Goal: Task Accomplishment & Management: Manage account settings

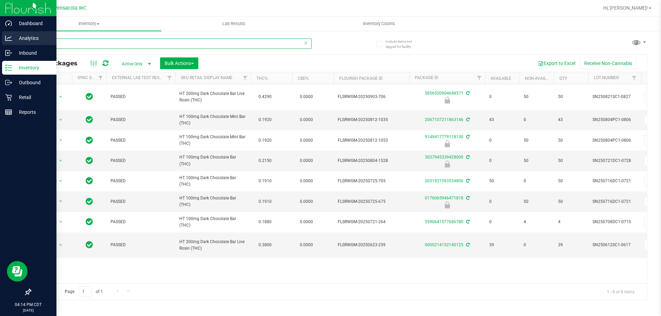
drag, startPoint x: 94, startPoint y: 44, endPoint x: 0, endPoint y: 41, distance: 93.7
click at [0, 47] on div "Dashboard Analytics Inbound Inventory Outbound Retail Reports 04:14 PM CDT [DAT…" at bounding box center [330, 158] width 661 height 316
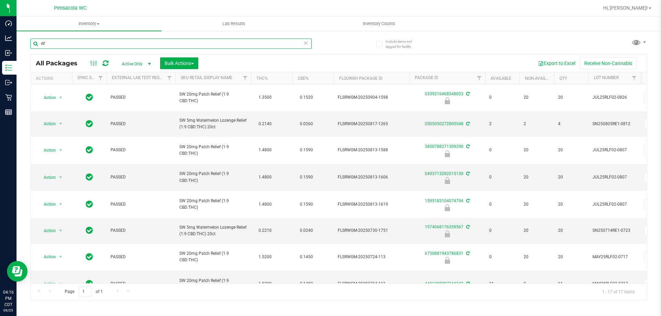
click at [103, 41] on input "rlf" at bounding box center [170, 44] width 281 height 10
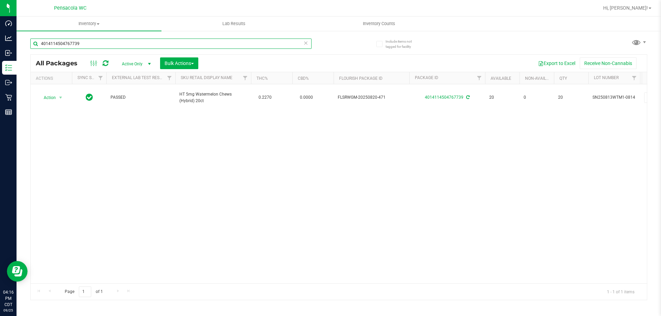
type input "4014114504767739"
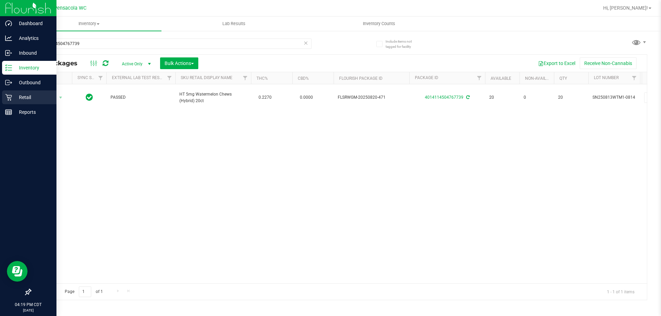
click at [28, 96] on p "Retail" at bounding box center [32, 97] width 41 height 8
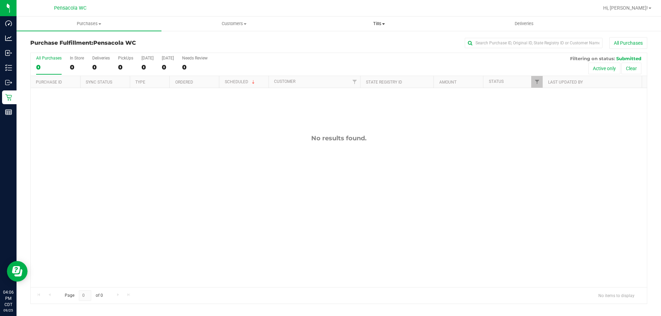
click at [380, 21] on span "Tills" at bounding box center [379, 24] width 144 height 6
click at [344, 40] on span "Manage tills" at bounding box center [329, 42] width 46 height 6
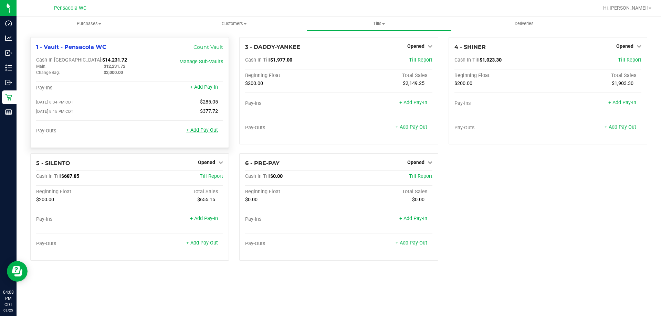
click at [212, 131] on link "+ Add Pay-Out" at bounding box center [202, 130] width 32 height 6
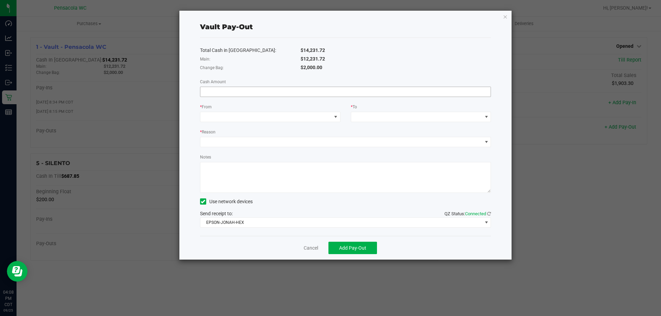
click at [240, 88] on input at bounding box center [345, 92] width 291 height 10
type input "$580.00"
click at [224, 115] on span at bounding box center [265, 117] width 131 height 10
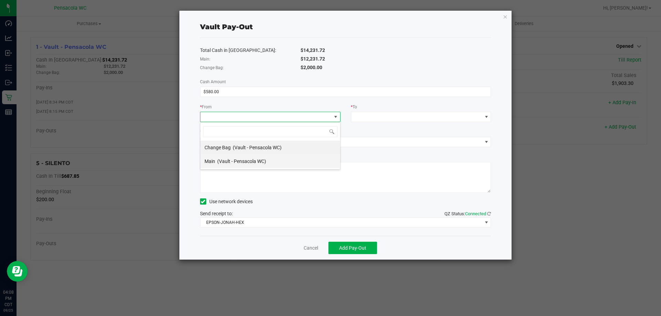
scroll to position [10, 140]
click at [217, 143] on div "Change Bag (Vault - Pensacola WC)" at bounding box center [242, 147] width 77 height 12
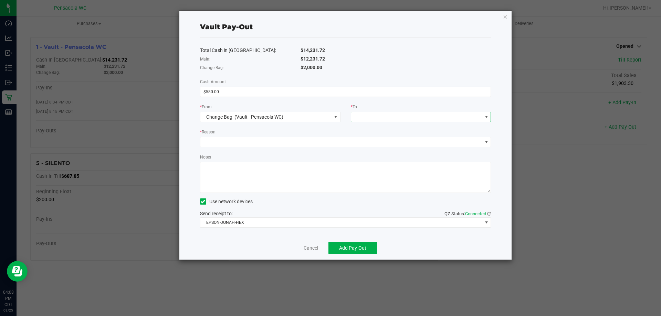
click at [403, 117] on span at bounding box center [416, 117] width 131 height 10
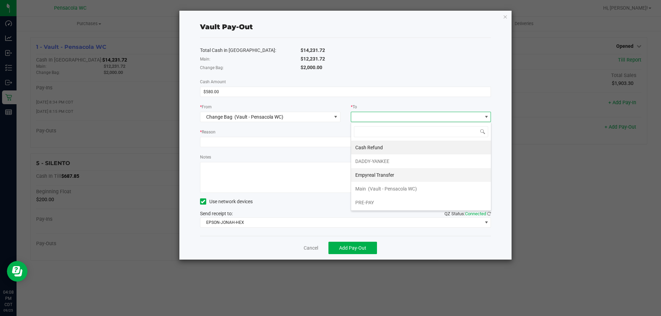
click at [380, 175] on span "Empyreal Transfer" at bounding box center [374, 175] width 39 height 6
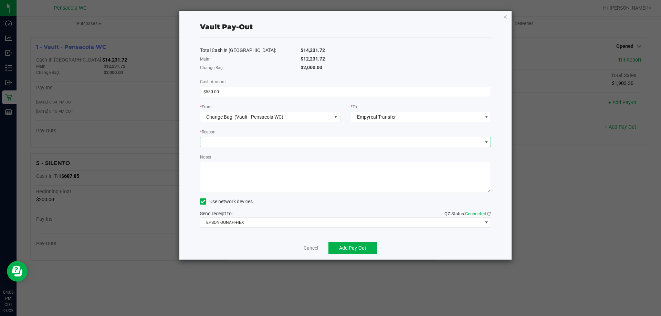
click at [275, 143] on span at bounding box center [341, 142] width 282 height 10
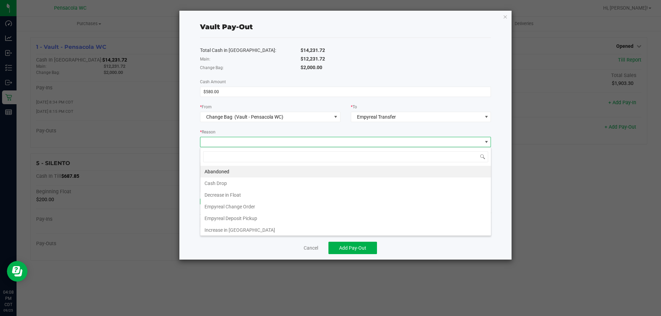
scroll to position [10, 291]
click at [239, 207] on li "Empyreal Change Order" at bounding box center [345, 207] width 291 height 12
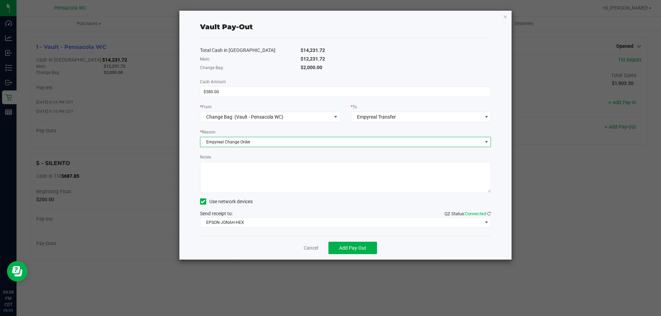
click at [227, 180] on textarea "Notes" at bounding box center [345, 177] width 291 height 31
type textarea "Change. kc"
click at [347, 244] on button "Add Pay-Out" at bounding box center [352, 248] width 49 height 12
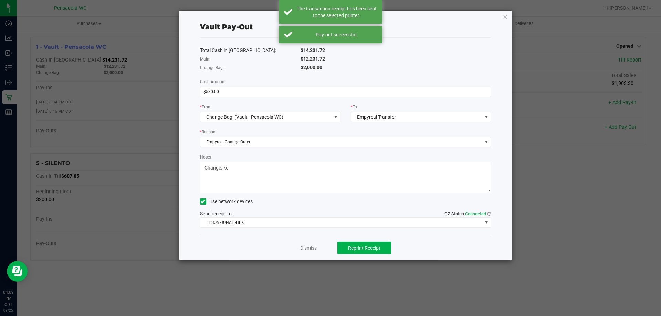
click at [315, 247] on link "Dismiss" at bounding box center [308, 248] width 17 height 7
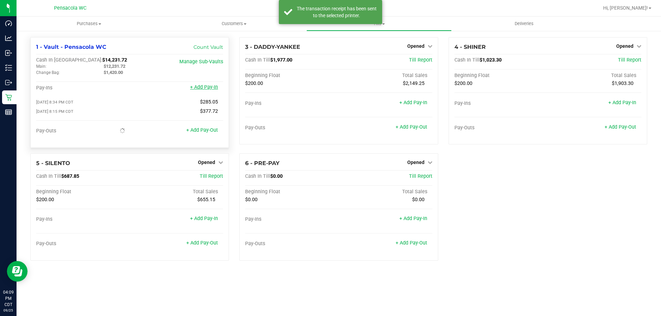
click at [215, 87] on link "+ Add Pay-In" at bounding box center [204, 87] width 28 height 6
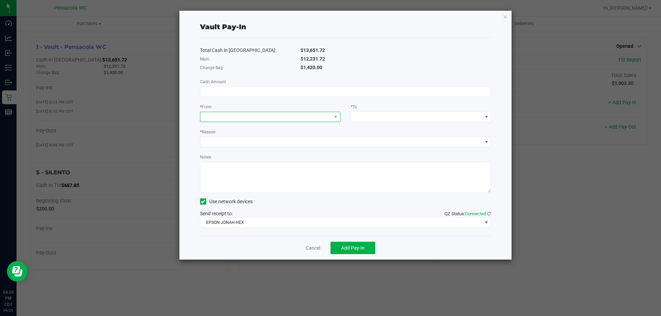
click at [285, 117] on span at bounding box center [265, 117] width 131 height 10
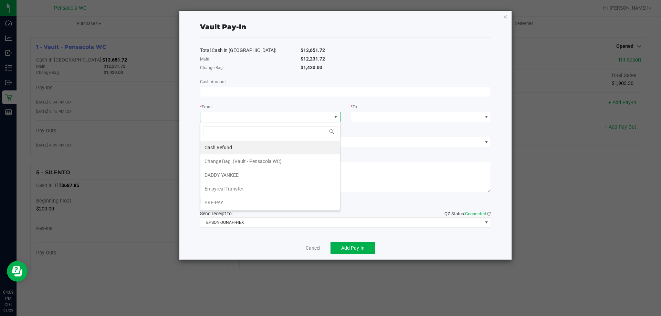
scroll to position [10, 140]
click at [240, 190] on span "Empyreal Transfer" at bounding box center [223, 189] width 39 height 6
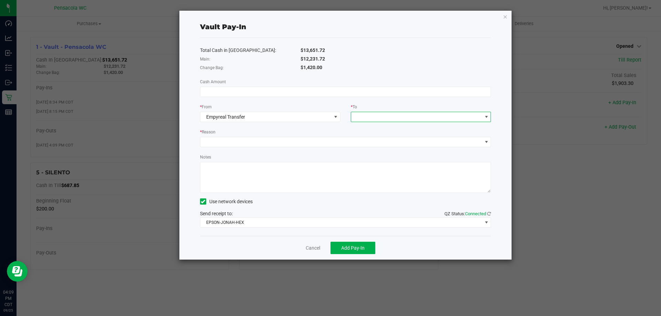
click at [376, 119] on span at bounding box center [416, 117] width 131 height 10
click at [370, 145] on span "Change Bag" at bounding box center [368, 148] width 26 height 6
click at [224, 142] on span at bounding box center [341, 142] width 282 height 10
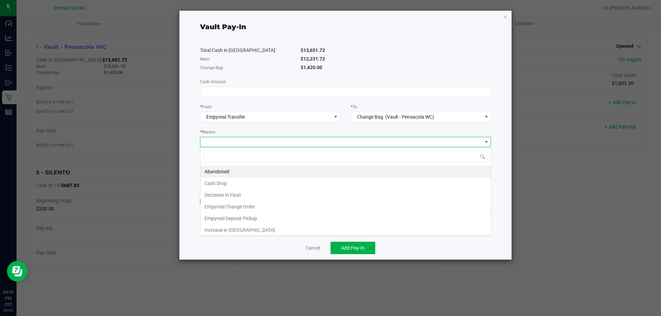
scroll to position [10, 291]
click at [241, 204] on li "Empyreal Change Order" at bounding box center [345, 207] width 291 height 12
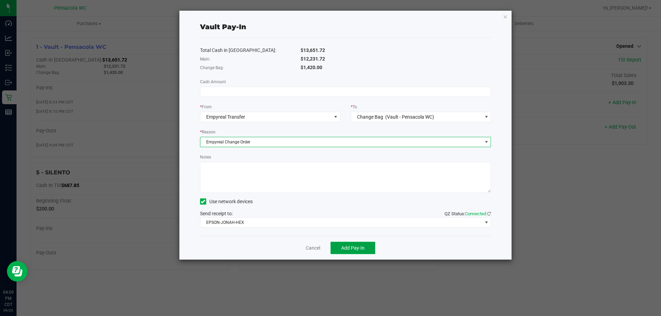
click at [349, 248] on span "Add Pay-In" at bounding box center [352, 248] width 23 height 6
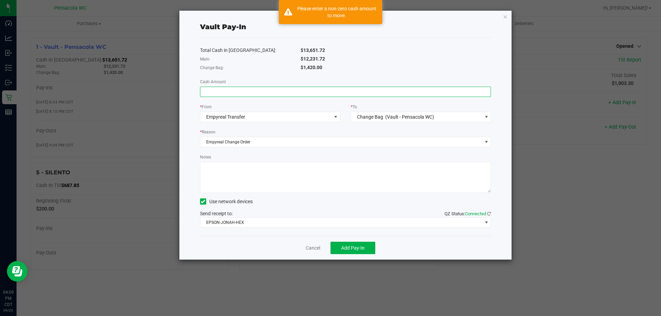
drag, startPoint x: 290, startPoint y: 93, endPoint x: 286, endPoint y: 90, distance: 4.6
click at [290, 93] on input at bounding box center [345, 92] width 291 height 10
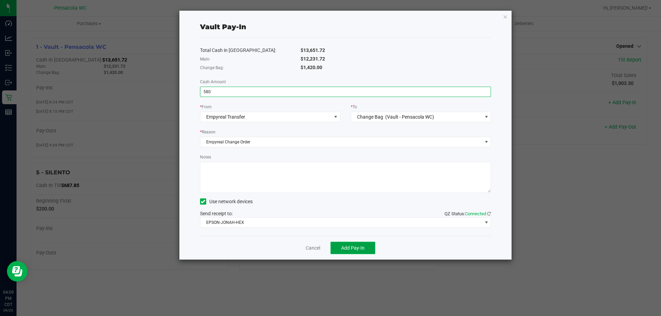
type input "$580.00"
click at [354, 244] on button "Add Pay-In" at bounding box center [352, 248] width 45 height 12
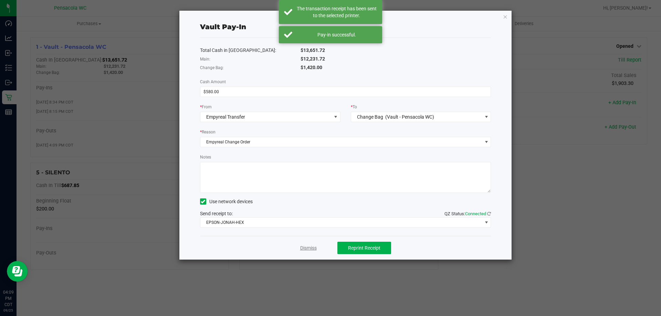
click at [311, 248] on link "Dismiss" at bounding box center [308, 248] width 17 height 7
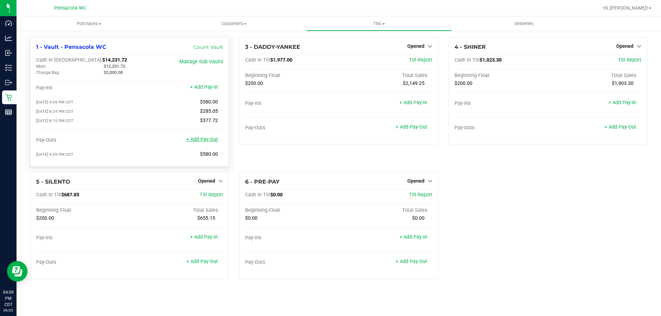
click at [212, 141] on link "+ Add Pay-Out" at bounding box center [202, 140] width 32 height 6
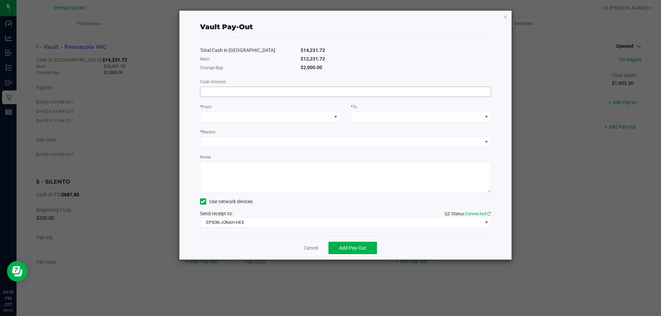
click at [232, 95] on input at bounding box center [345, 92] width 291 height 10
type input "$12,231.72"
click at [265, 119] on span at bounding box center [265, 117] width 131 height 10
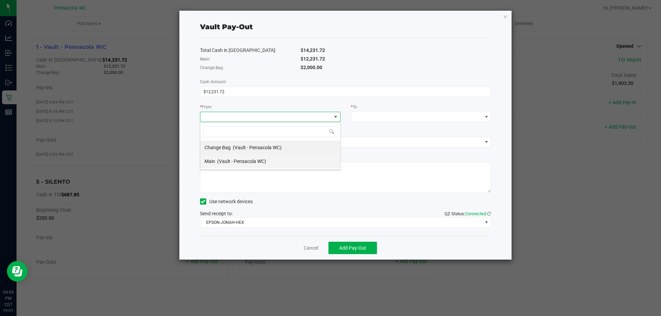
click at [238, 162] on span "(Vault - Pensacola WC)" at bounding box center [241, 162] width 49 height 6
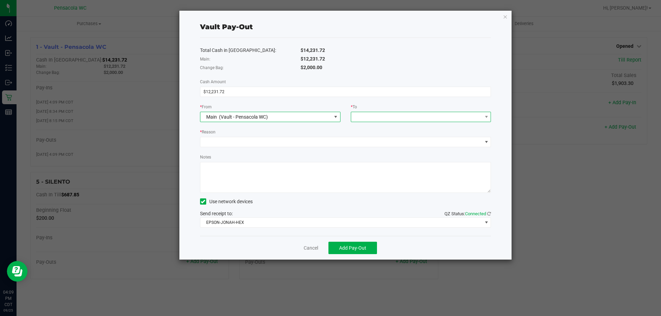
click at [391, 114] on span at bounding box center [416, 117] width 131 height 10
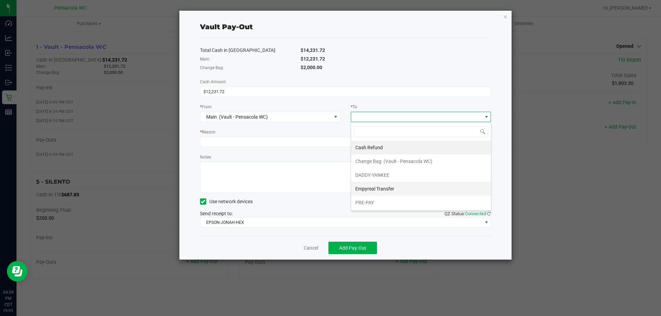
click at [377, 187] on span "Empyreal Transfer" at bounding box center [374, 189] width 39 height 6
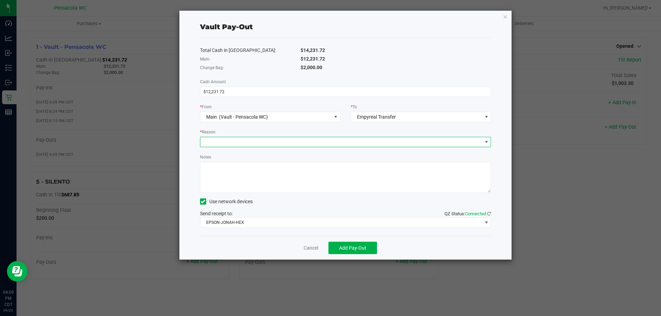
click at [234, 143] on span at bounding box center [341, 142] width 282 height 10
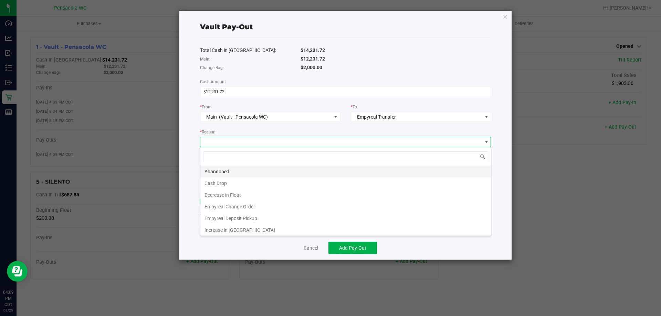
scroll to position [10, 291]
click at [234, 218] on li "Empyreal Deposit Pickup" at bounding box center [345, 219] width 291 height 12
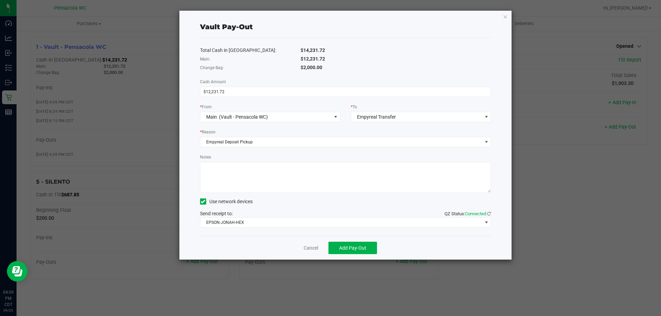
click at [209, 177] on textarea "Notes" at bounding box center [345, 177] width 291 height 31
type textarea "9/22 $3873.75 9/23 $3371.50 9/24 $4986.47"
click at [361, 248] on span "Add Pay-Out" at bounding box center [352, 248] width 27 height 6
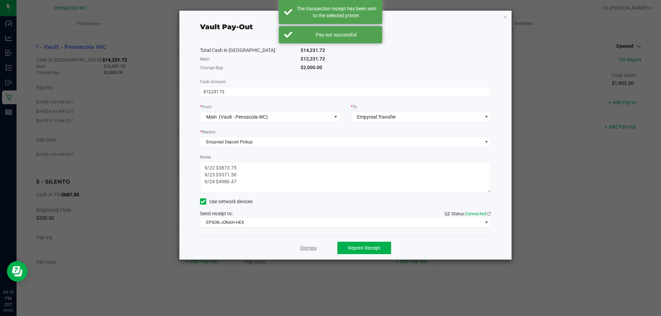
click at [309, 245] on link "Dismiss" at bounding box center [308, 248] width 17 height 7
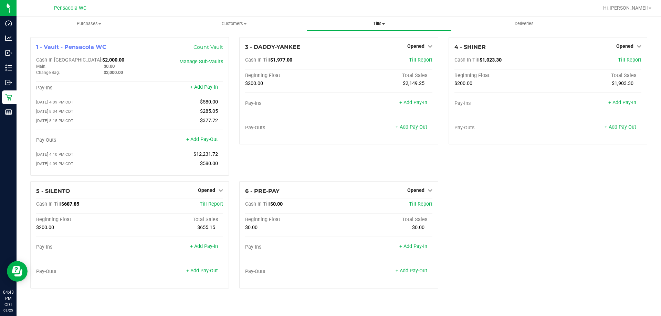
click at [379, 24] on span "Tills" at bounding box center [379, 24] width 144 height 6
click at [347, 39] on span "Manage tills" at bounding box center [329, 42] width 46 height 6
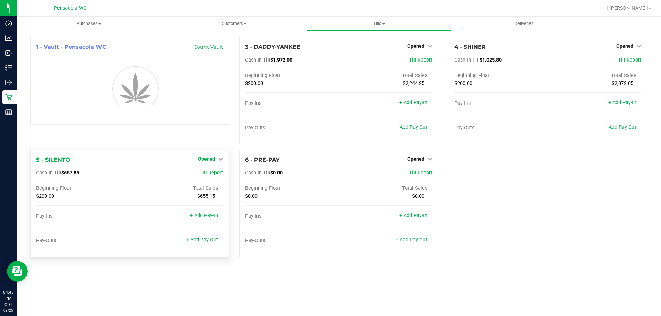
click at [208, 160] on span "Opened" at bounding box center [206, 159] width 17 height 6
click at [211, 173] on div "1 - Vault - Pensacola WC Count Vault 3 - DADDY-YANKEE Opened Close Till Cash In…" at bounding box center [338, 150] width 627 height 226
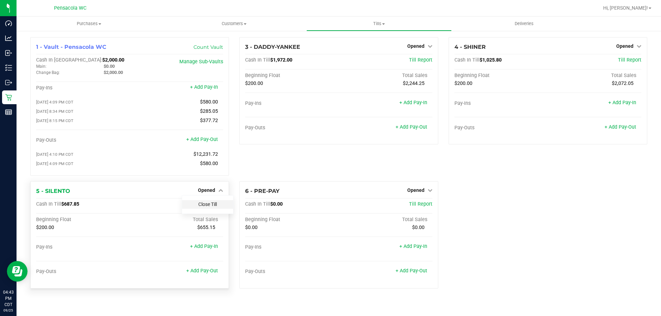
click at [206, 207] on link "Close Till" at bounding box center [207, 205] width 19 height 6
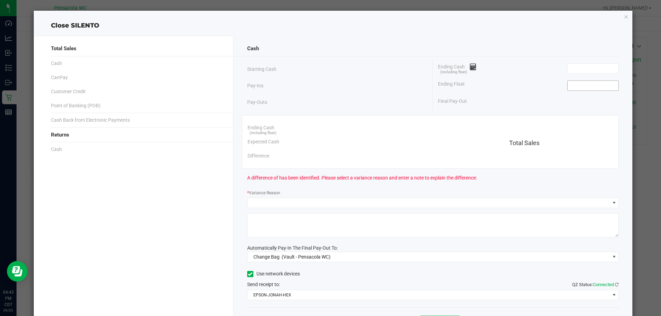
click at [597, 87] on input at bounding box center [593, 86] width 51 height 10
type input "$200.00"
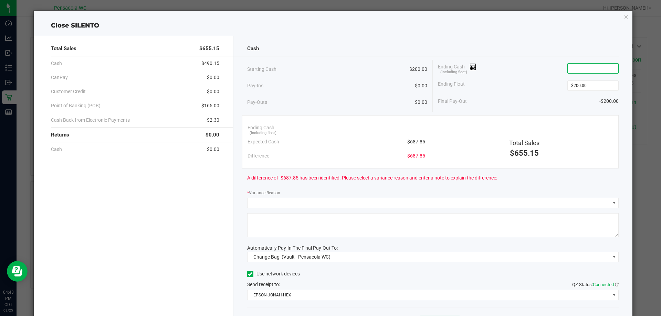
click at [588, 70] on input at bounding box center [593, 69] width 51 height 10
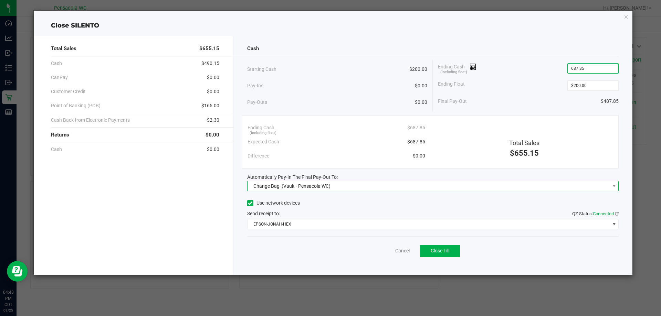
type input "$687.85"
click at [295, 189] on span "(Vault - Pensacola WC)" at bounding box center [306, 186] width 49 height 6
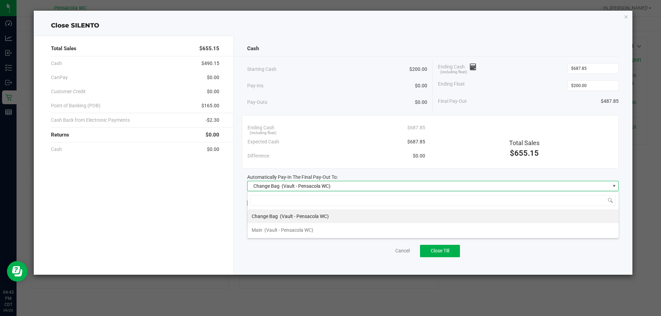
scroll to position [10, 371]
drag, startPoint x: 283, startPoint y: 220, endPoint x: 283, endPoint y: 232, distance: 11.4
click at [283, 232] on ul "Change Bag (Vault - Pensacola WC) Main (Vault - Pensacola WC)" at bounding box center [433, 224] width 371 height 28
click at [283, 231] on span "(Vault - Pensacola WC)" at bounding box center [288, 231] width 49 height 6
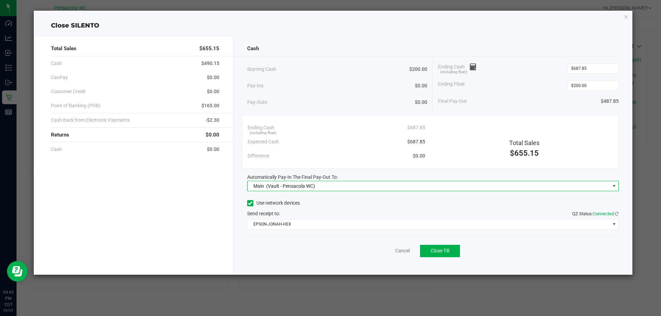
click at [353, 124] on div "Ending Cash (including float) $687.85" at bounding box center [337, 128] width 178 height 14
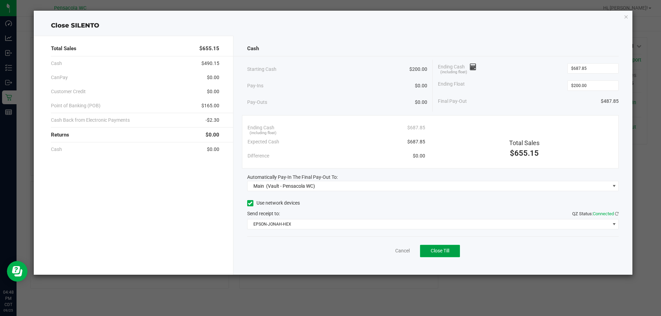
click at [448, 253] on span "Close Till" at bounding box center [440, 251] width 19 height 6
click at [396, 253] on link "Dismiss" at bounding box center [387, 251] width 17 height 7
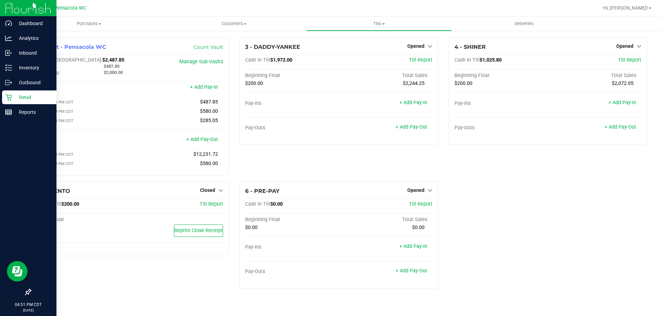
click at [15, 97] on p "Retail" at bounding box center [32, 97] width 41 height 8
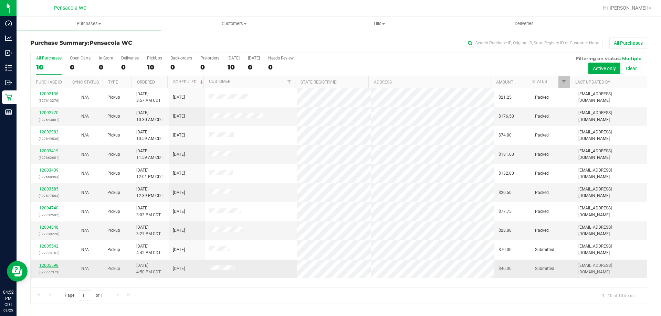
click at [52, 265] on link "12005598" at bounding box center [48, 265] width 19 height 5
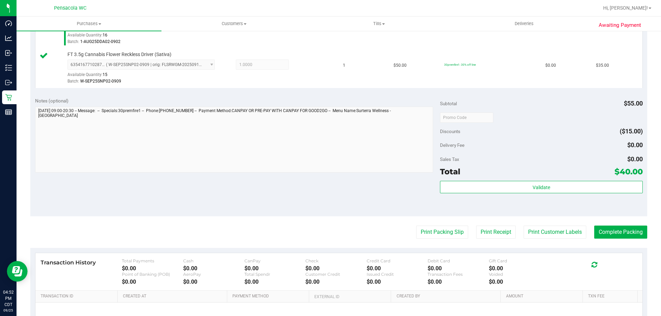
scroll to position [241, 0]
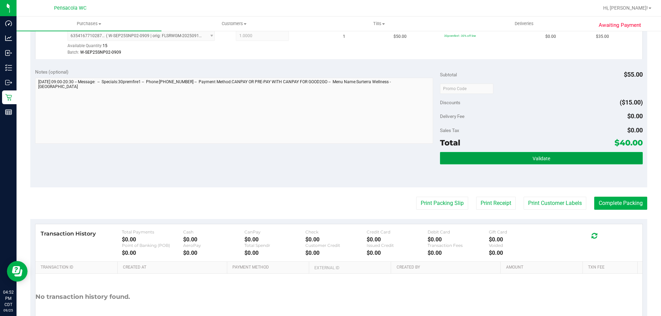
click at [466, 153] on button "Validate" at bounding box center [541, 158] width 202 height 12
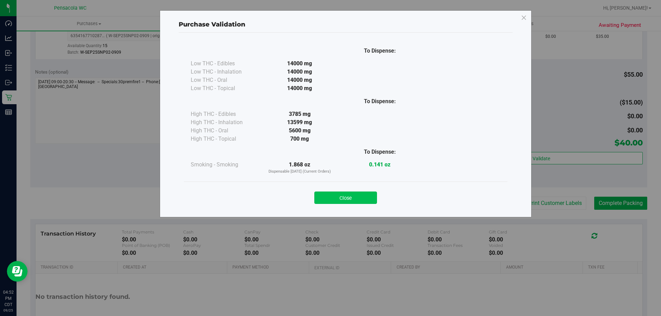
click at [371, 198] on button "Close" at bounding box center [345, 198] width 63 height 12
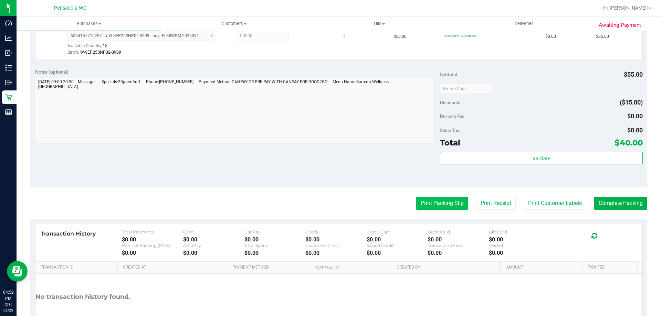
click at [436, 202] on button "Print Packing Slip" at bounding box center [442, 203] width 52 height 13
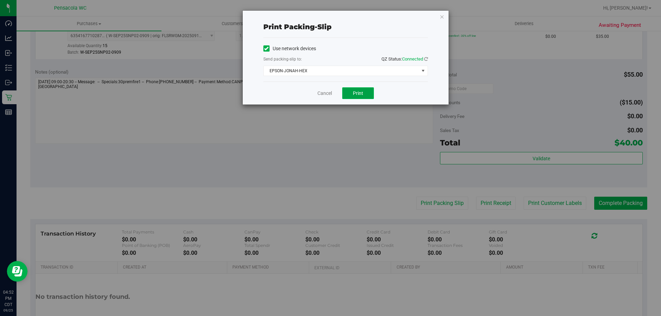
click at [362, 89] on button "Print" at bounding box center [358, 93] width 32 height 12
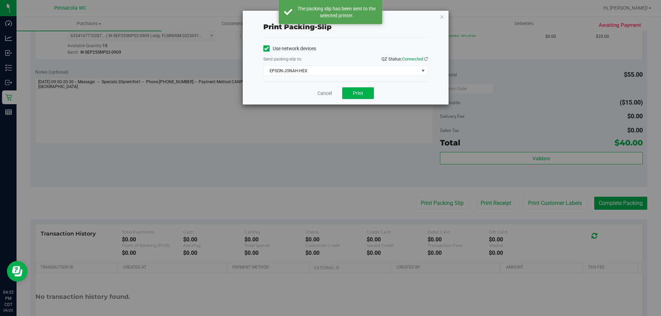
click at [328, 97] on div "Cancel Print" at bounding box center [345, 93] width 165 height 23
click at [327, 94] on link "Cancel" at bounding box center [324, 93] width 14 height 7
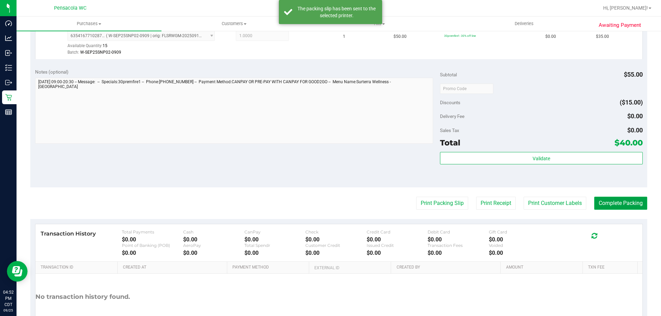
click at [611, 198] on button "Complete Packing" at bounding box center [620, 203] width 53 height 13
